Goal: Task Accomplishment & Management: Complete application form

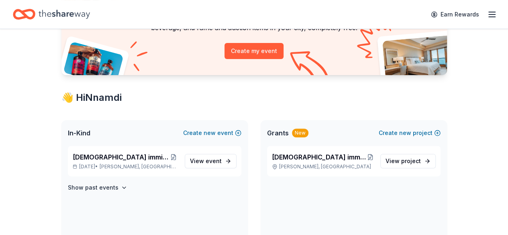
scroll to position [87, 0]
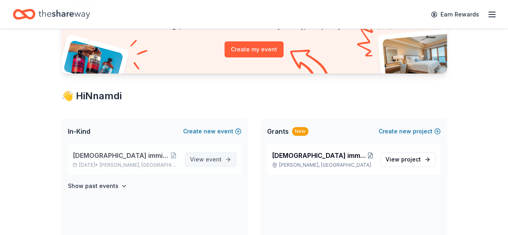
click at [220, 160] on span "event" at bounding box center [213, 159] width 16 height 7
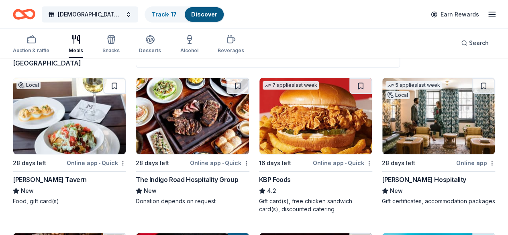
scroll to position [71, 0]
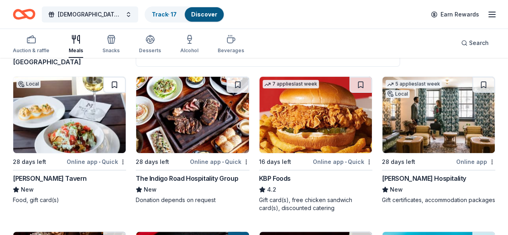
click at [103, 83] on button at bounding box center [114, 85] width 22 height 16
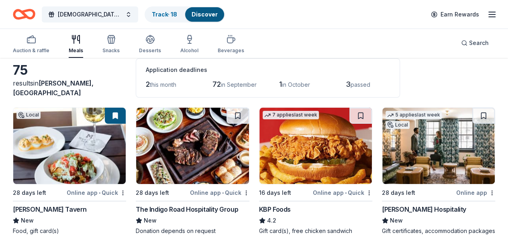
scroll to position [41, 0]
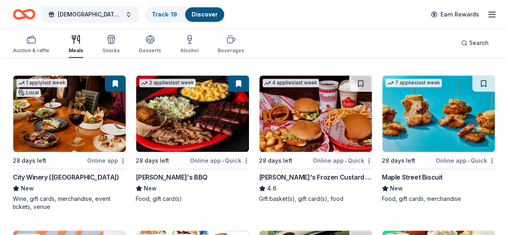
scroll to position [228, 0]
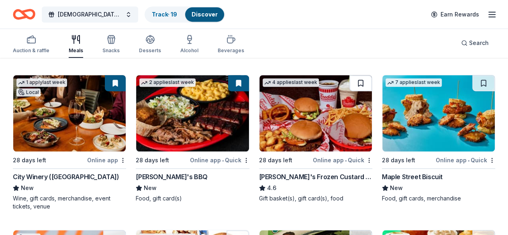
click at [349, 85] on button at bounding box center [360, 83] width 22 height 16
click at [126, 230] on button at bounding box center [114, 238] width 22 height 16
click at [472, 85] on button at bounding box center [483, 83] width 22 height 16
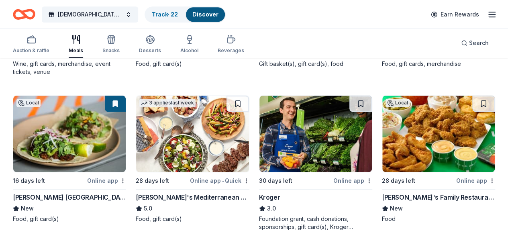
scroll to position [363, 0]
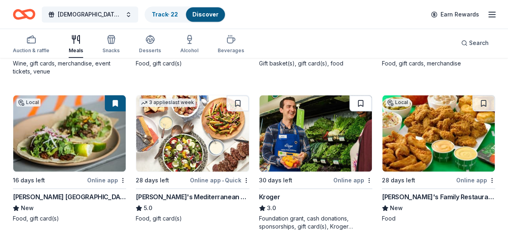
click at [349, 95] on button at bounding box center [360, 103] width 22 height 16
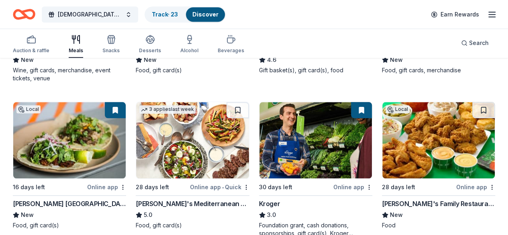
scroll to position [355, 0]
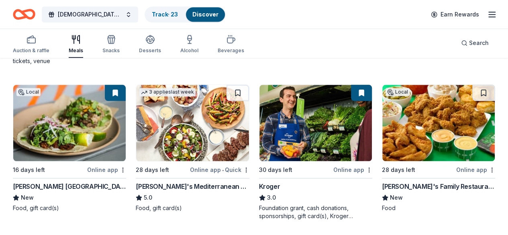
scroll to position [376, 0]
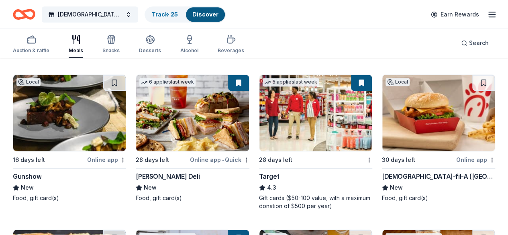
scroll to position [538, 0]
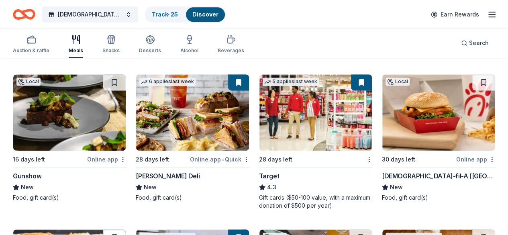
click at [126, 229] on button at bounding box center [114, 237] width 22 height 16
click at [473, 229] on button at bounding box center [483, 237] width 22 height 16
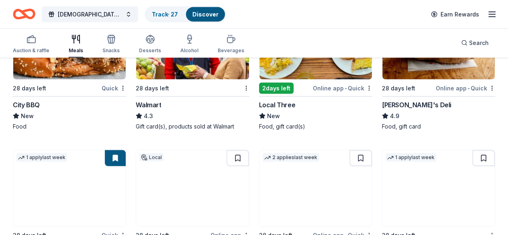
scroll to position [826, 0]
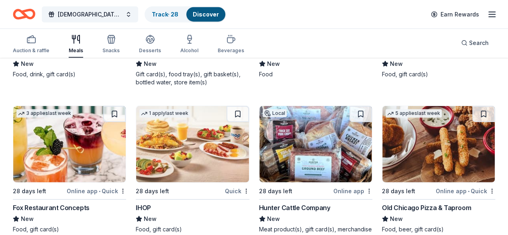
scroll to position [1116, 0]
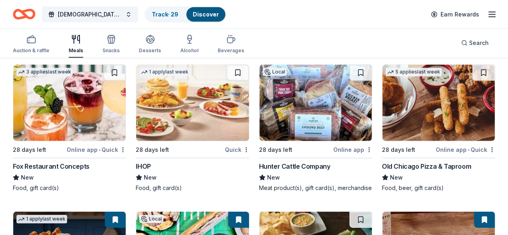
scroll to position [1147, 0]
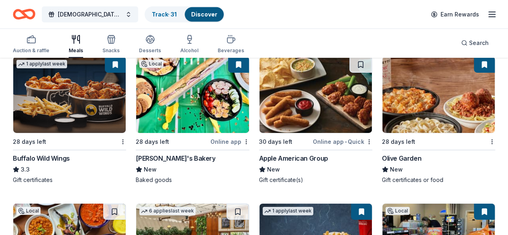
scroll to position [1316, 0]
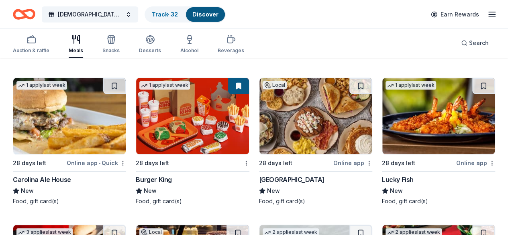
scroll to position [1587, 0]
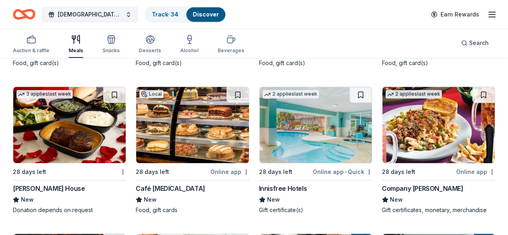
scroll to position [1734, 0]
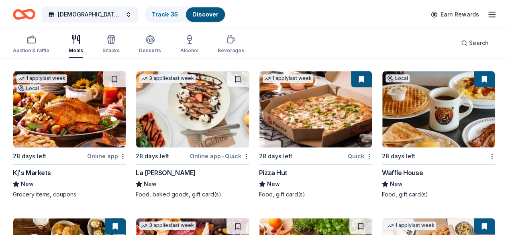
scroll to position [1887, 0]
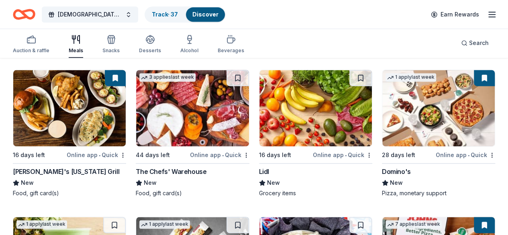
scroll to position [2036, 0]
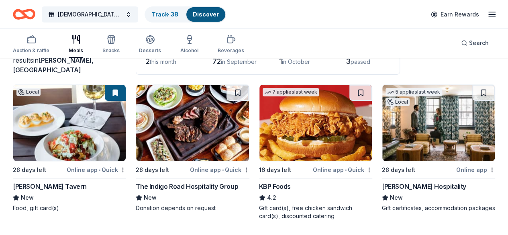
scroll to position [72, 0]
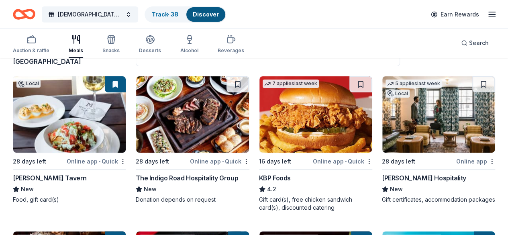
click at [46, 124] on img at bounding box center [69, 114] width 112 height 76
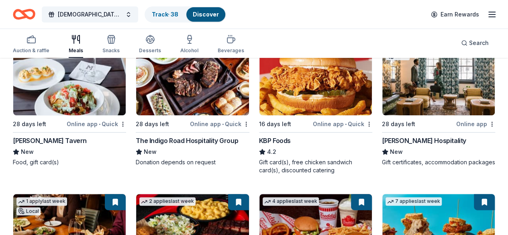
scroll to position [53, 0]
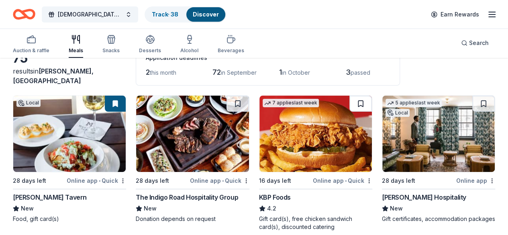
click at [349, 104] on button at bounding box center [360, 103] width 22 height 16
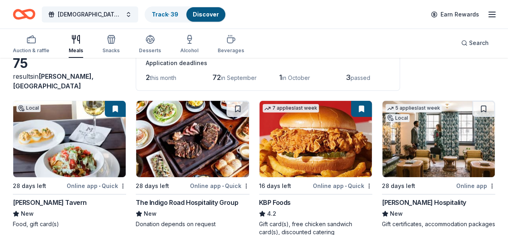
scroll to position [46, 0]
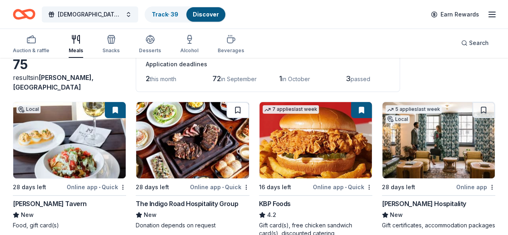
click at [226, 111] on button at bounding box center [237, 110] width 22 height 16
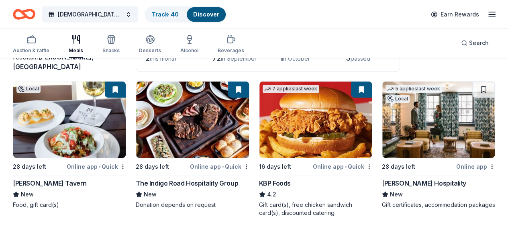
scroll to position [67, 0]
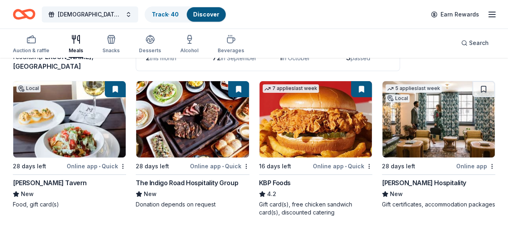
click at [228, 88] on button at bounding box center [238, 89] width 21 height 16
click at [259, 150] on img at bounding box center [315, 119] width 112 height 76
click at [105, 86] on button at bounding box center [115, 89] width 21 height 16
click at [102, 165] on html "African immigrants Advocacy summit Track · 40 Discover Earn Rewards Auction & r…" at bounding box center [254, 50] width 508 height 235
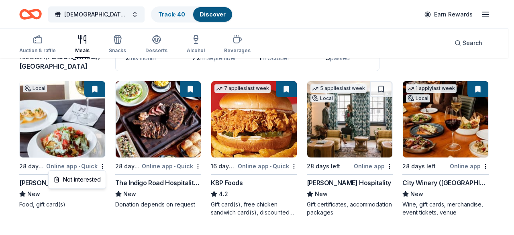
click at [95, 88] on html "African immigrants Advocacy summit Track · 40 Discover Earn Rewards Auction & r…" at bounding box center [257, 50] width 514 height 235
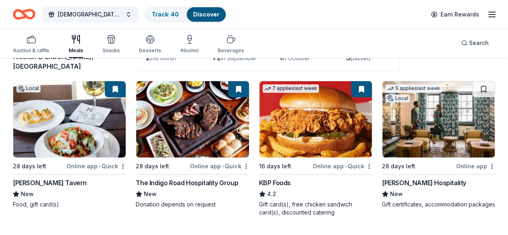
click at [105, 88] on button at bounding box center [115, 89] width 21 height 16
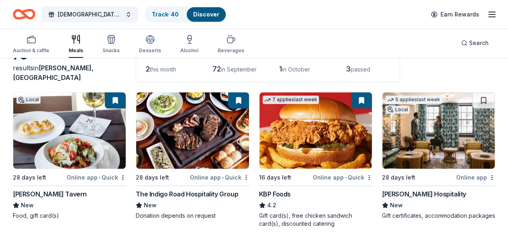
scroll to position [55, 0]
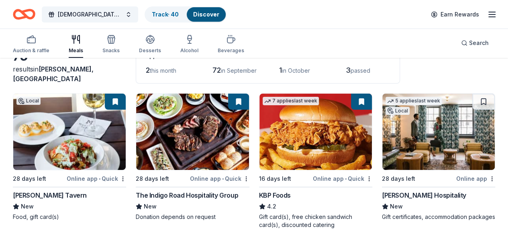
drag, startPoint x: 192, startPoint y: 101, endPoint x: 160, endPoint y: 113, distance: 34.3
click at [160, 113] on img at bounding box center [192, 131] width 112 height 76
click at [228, 104] on button at bounding box center [238, 101] width 21 height 16
click at [262, 102] on div "7 applies last week" at bounding box center [290, 101] width 56 height 8
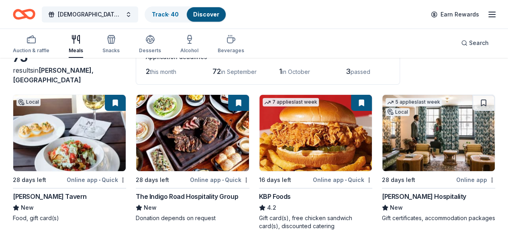
scroll to position [83, 0]
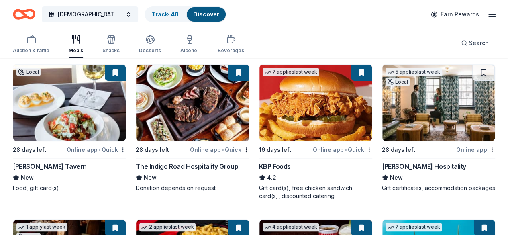
click at [103, 149] on html "African immigrants Advocacy summit Track · 40 Discover Earn Rewards Auction & r…" at bounding box center [254, 34] width 508 height 235
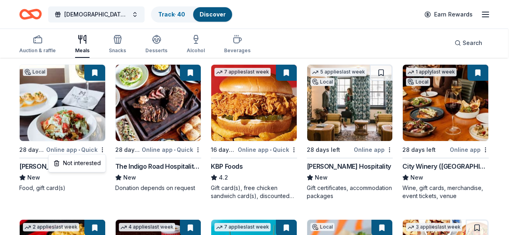
click at [90, 151] on html "African immigrants Advocacy summit Track · 40 Discover Earn Rewards Auction & r…" at bounding box center [257, 34] width 514 height 235
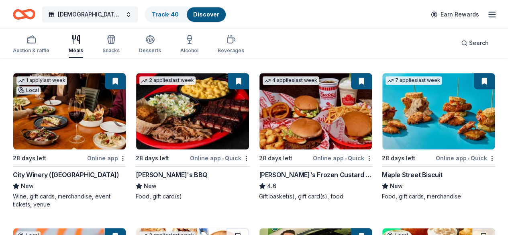
scroll to position [230, 0]
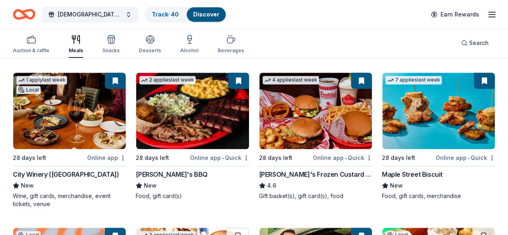
click at [228, 81] on button at bounding box center [238, 81] width 21 height 16
click at [136, 93] on img at bounding box center [192, 111] width 112 height 76
drag, startPoint x: 18, startPoint y: 173, endPoint x: 55, endPoint y: 176, distance: 37.9
click at [259, 114] on img at bounding box center [315, 111] width 112 height 76
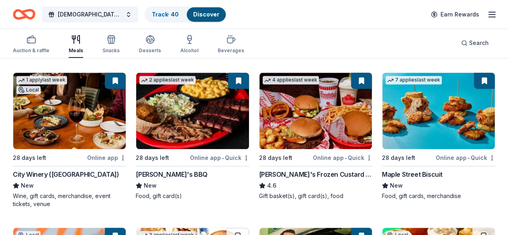
click at [382, 148] on img at bounding box center [438, 111] width 112 height 76
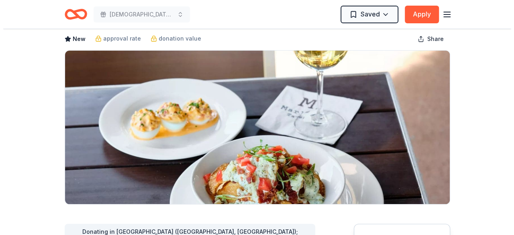
scroll to position [40, 0]
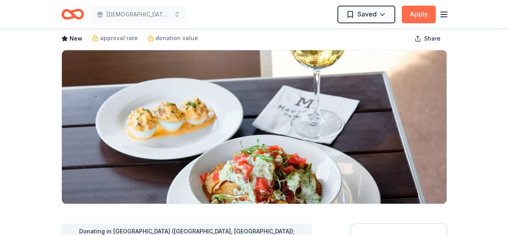
click at [414, 16] on button "Apply" at bounding box center [418, 15] width 34 height 18
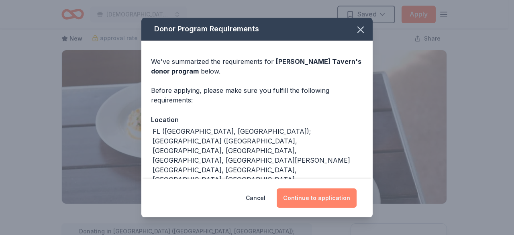
click at [322, 194] on button "Continue to application" at bounding box center [316, 197] width 80 height 19
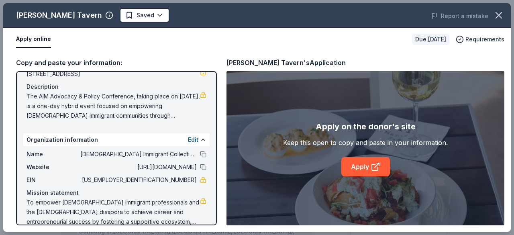
scroll to position [85, 0]
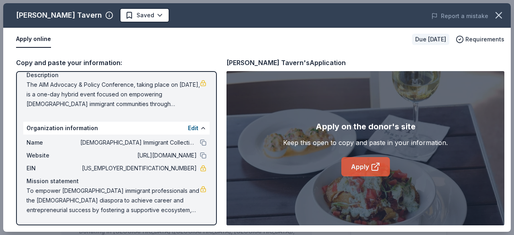
click at [365, 164] on link "Apply" at bounding box center [365, 166] width 49 height 19
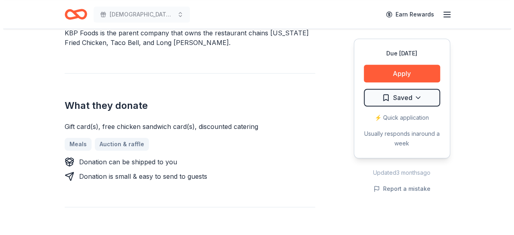
scroll to position [260, 0]
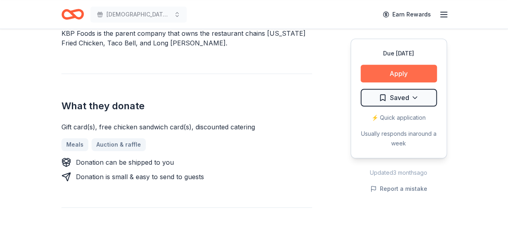
click at [405, 73] on button "Apply" at bounding box center [398, 74] width 76 height 18
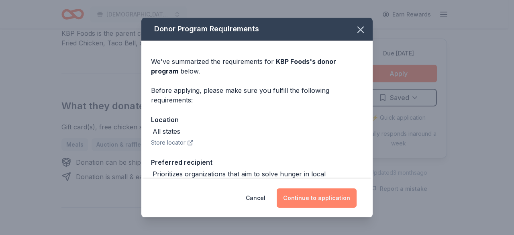
click at [316, 199] on button "Continue to application" at bounding box center [316, 197] width 80 height 19
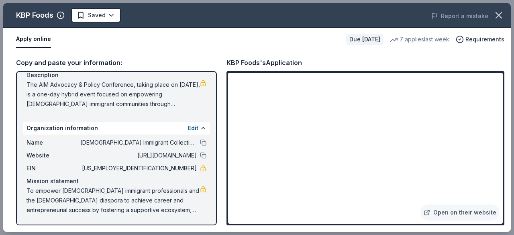
scroll to position [0, 0]
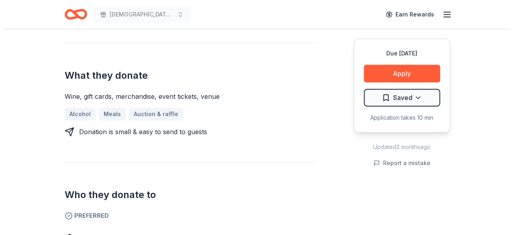
scroll to position [301, 0]
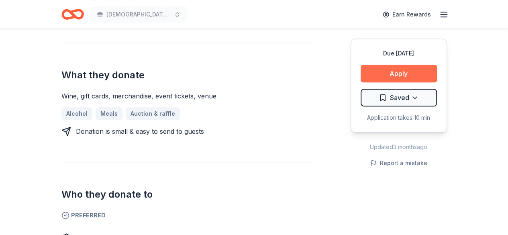
click at [390, 67] on button "Apply" at bounding box center [398, 74] width 76 height 18
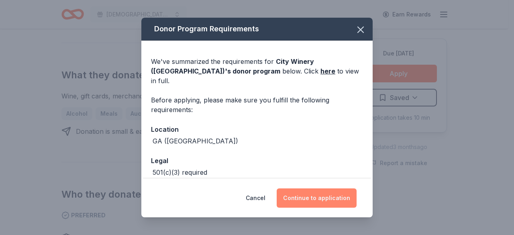
click at [318, 198] on button "Continue to application" at bounding box center [316, 197] width 80 height 19
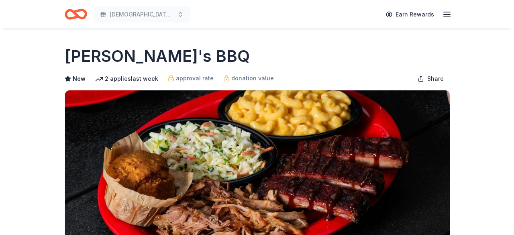
scroll to position [190, 0]
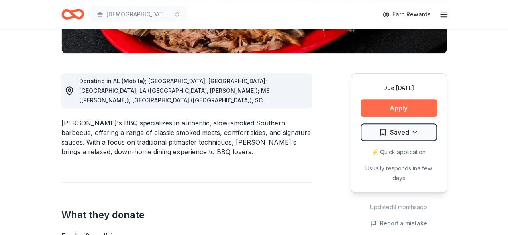
click at [402, 109] on button "Apply" at bounding box center [398, 108] width 76 height 18
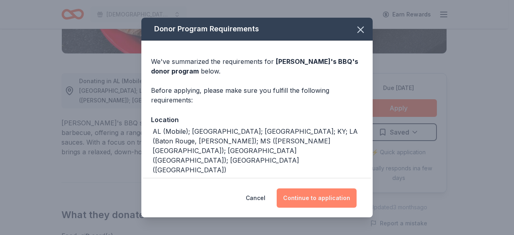
click at [315, 199] on button "Continue to application" at bounding box center [316, 197] width 80 height 19
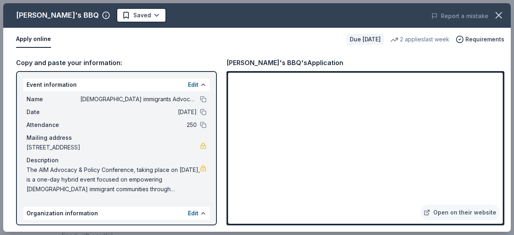
drag, startPoint x: 272, startPoint y: 61, endPoint x: 236, endPoint y: 63, distance: 35.8
click at [236, 63] on div "Sonny's BBQ's Application" at bounding box center [284, 62] width 117 height 10
drag, startPoint x: 227, startPoint y: 63, endPoint x: 258, endPoint y: 64, distance: 30.9
click at [258, 64] on div "Sonny's BBQ's Application" at bounding box center [284, 62] width 117 height 10
drag, startPoint x: 272, startPoint y: 61, endPoint x: 240, endPoint y: 60, distance: 32.1
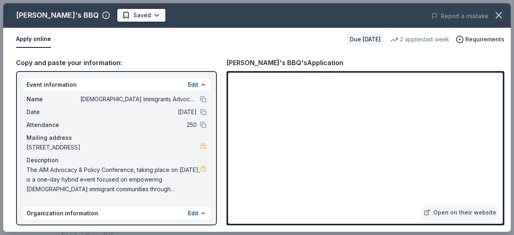
click at [240, 60] on div "Sonny's BBQ's Application" at bounding box center [284, 62] width 117 height 10
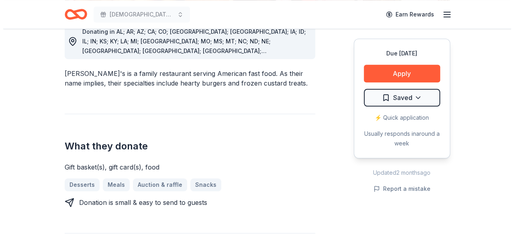
scroll to position [266, 0]
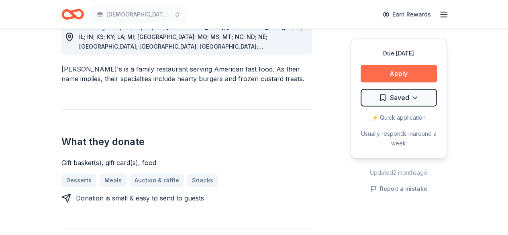
click at [388, 73] on button "Apply" at bounding box center [398, 74] width 76 height 18
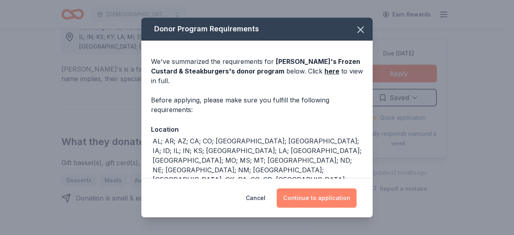
click at [321, 199] on button "Continue to application" at bounding box center [316, 197] width 80 height 19
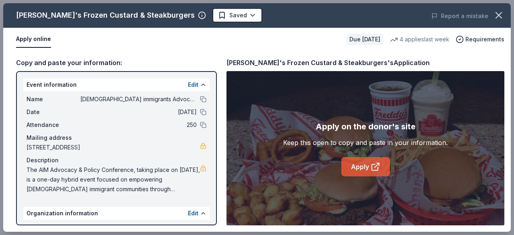
click at [356, 169] on link "Apply" at bounding box center [365, 166] width 49 height 19
drag, startPoint x: 48, startPoint y: 12, endPoint x: 97, endPoint y: 16, distance: 49.1
click at [97, 16] on div "Freddy's Frozen Custard & Steakburgers" at bounding box center [105, 15] width 179 height 13
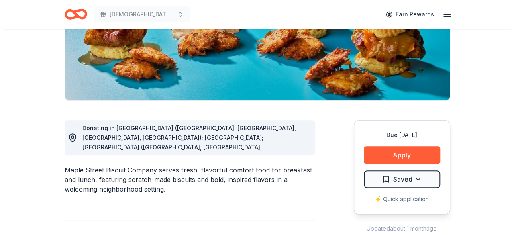
scroll to position [144, 0]
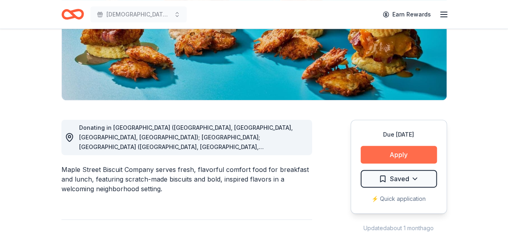
click at [389, 150] on button "Apply" at bounding box center [398, 155] width 76 height 18
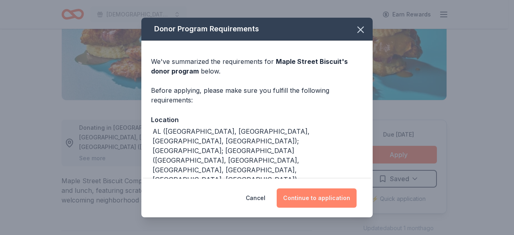
click at [317, 204] on button "Continue to application" at bounding box center [316, 197] width 80 height 19
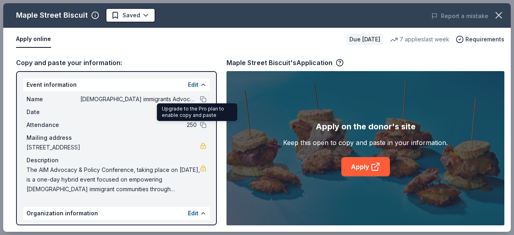
scroll to position [56, 0]
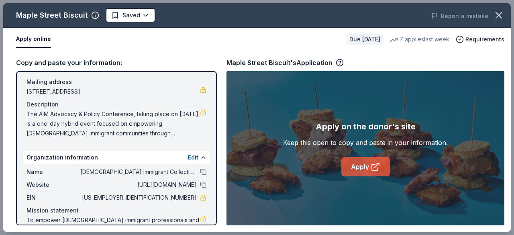
click at [361, 165] on link "Apply" at bounding box center [365, 166] width 49 height 19
